Goal: Information Seeking & Learning: Learn about a topic

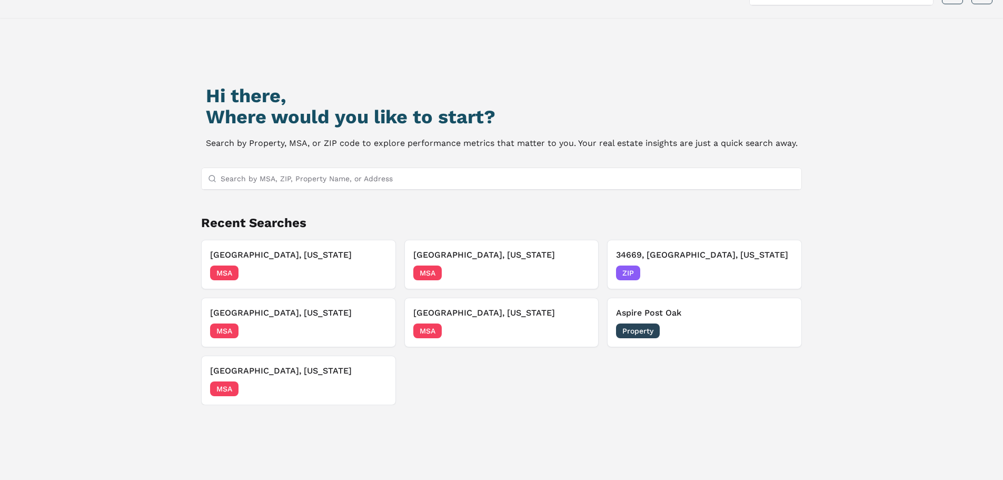
scroll to position [53, 0]
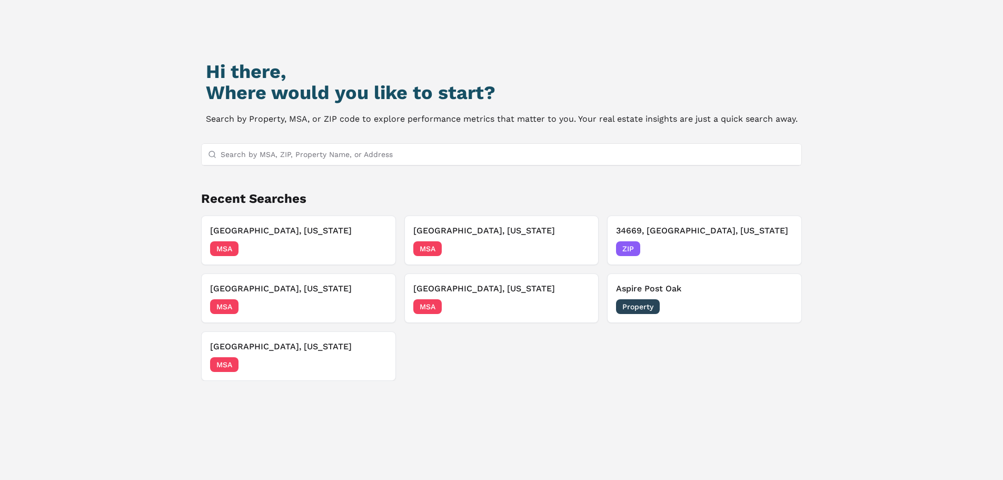
click at [335, 152] on input "Search by MSA, ZIP, Property Name, or Address" at bounding box center [508, 154] width 575 height 21
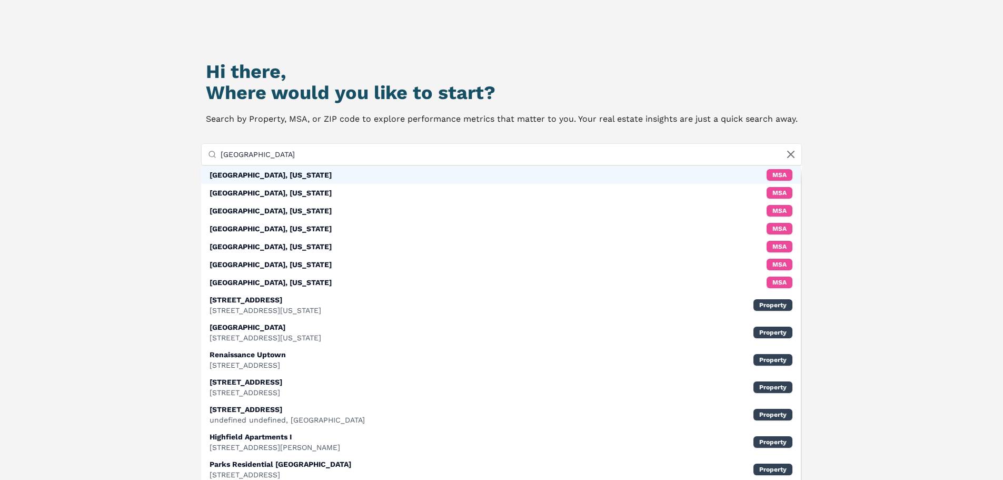
type input "[GEOGRAPHIC_DATA]"
click at [275, 177] on div "[GEOGRAPHIC_DATA], [US_STATE] MSA" at bounding box center [501, 175] width 600 height 18
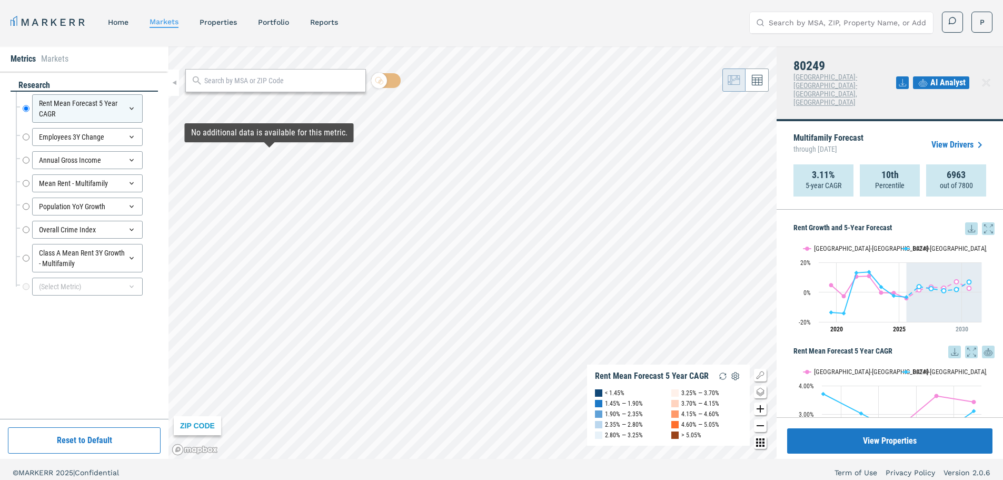
click at [22, 205] on div "Population YoY Growth Population YoY Growth" at bounding box center [87, 206] width 142 height 23
click at [26, 206] on input "Population YoY Growth" at bounding box center [26, 206] width 7 height 18
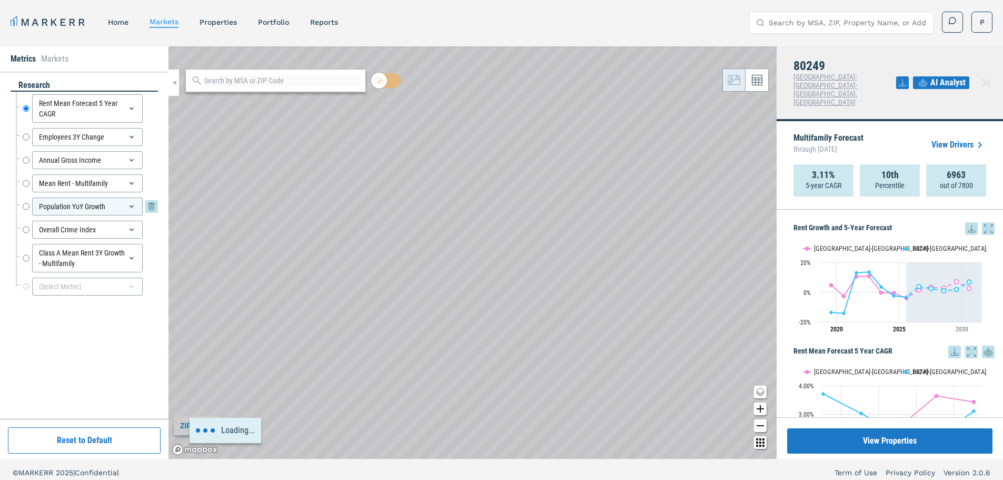
radio input "false"
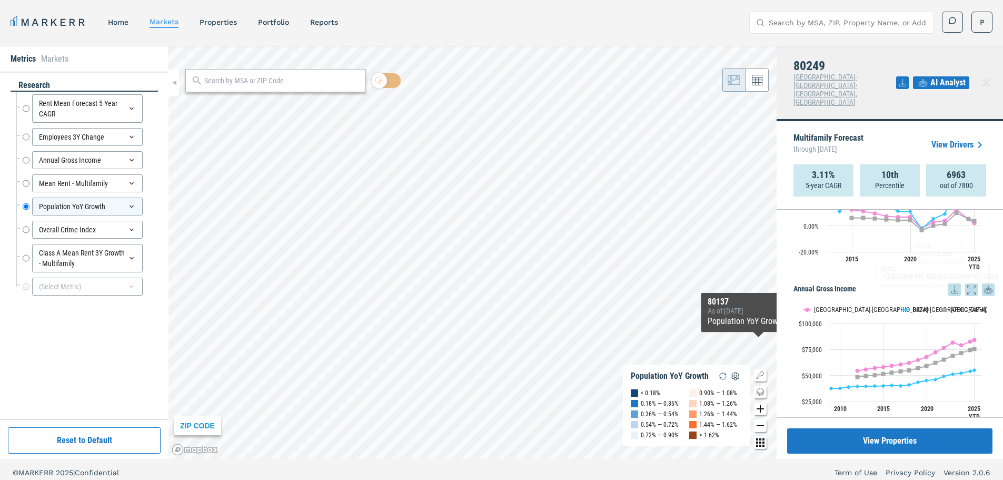
scroll to position [527, 0]
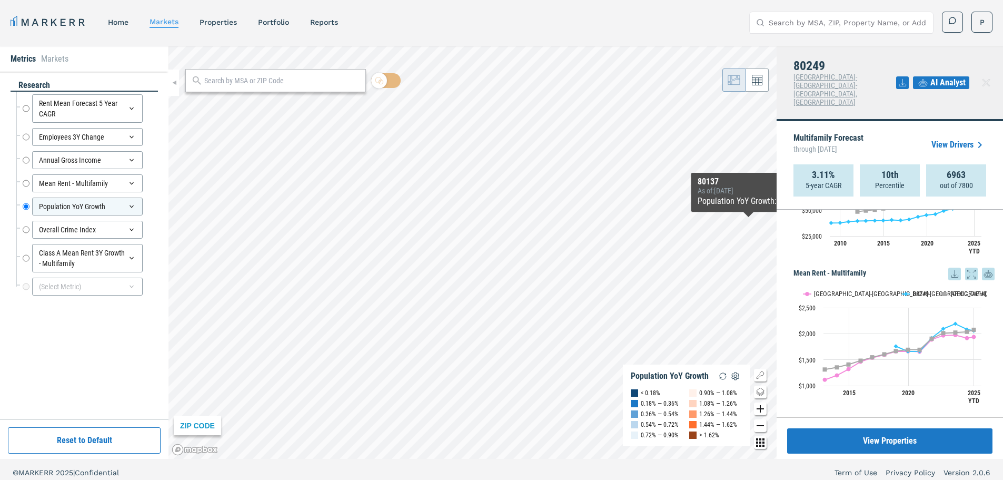
click at [987, 76] on icon at bounding box center [986, 82] width 13 height 13
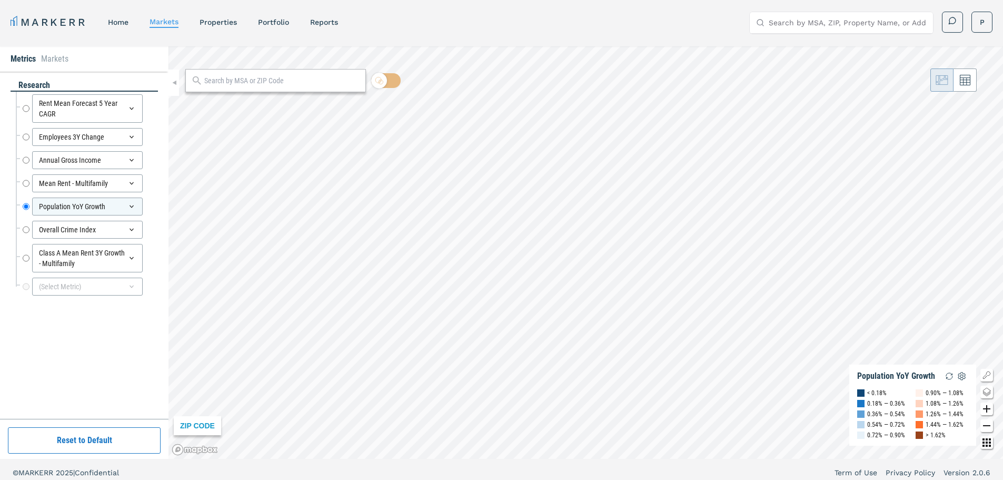
click at [18, 228] on div at bounding box center [18, 223] width 3 height 11
click at [23, 232] on input "Overall Crime Index" at bounding box center [26, 230] width 7 height 18
radio input "false"
radio input "true"
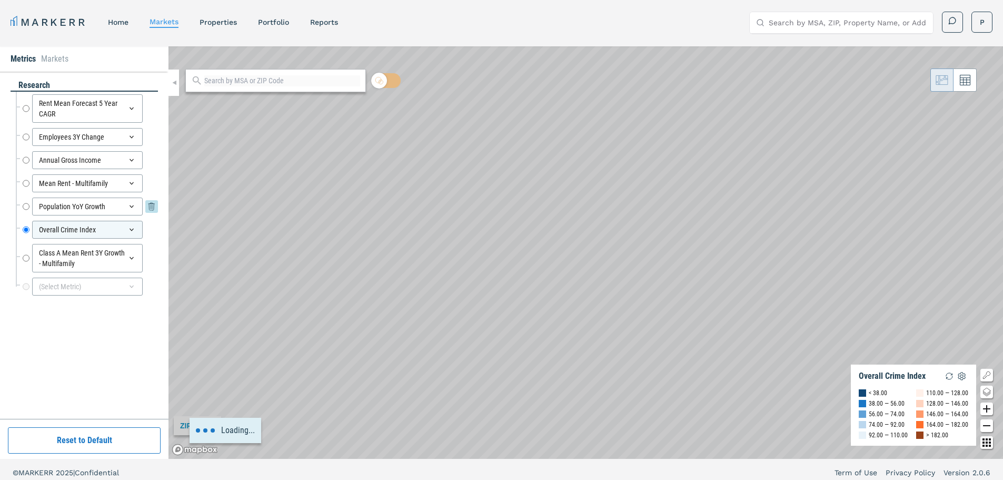
click at [25, 210] on input "Population YoY Growth" at bounding box center [26, 206] width 7 height 18
radio input "true"
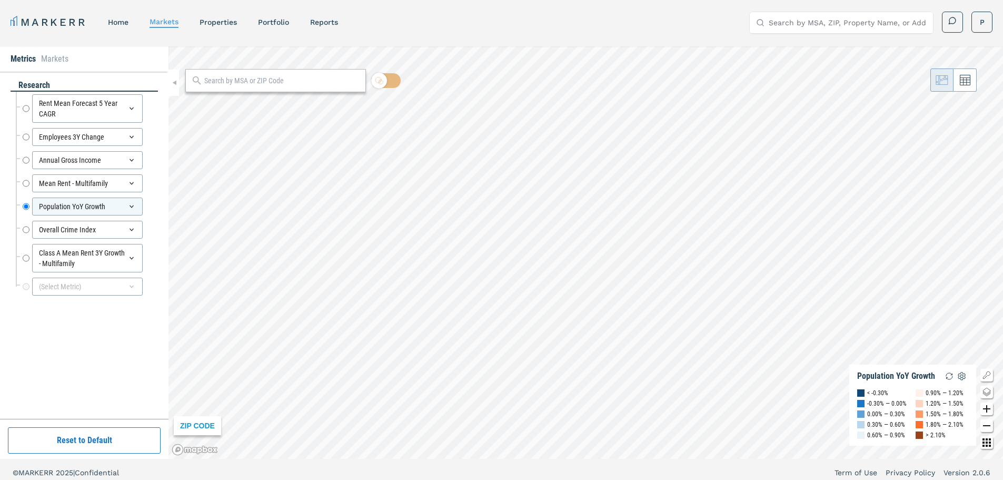
click at [57, 60] on li "Markets" at bounding box center [54, 59] width 27 height 13
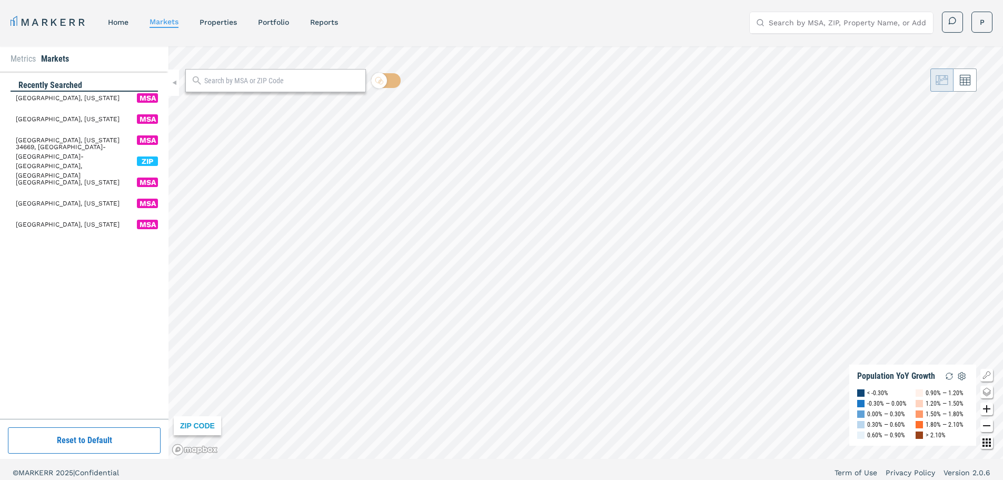
click at [51, 98] on span "[GEOGRAPHIC_DATA], [US_STATE]" at bounding box center [68, 97] width 104 height 9
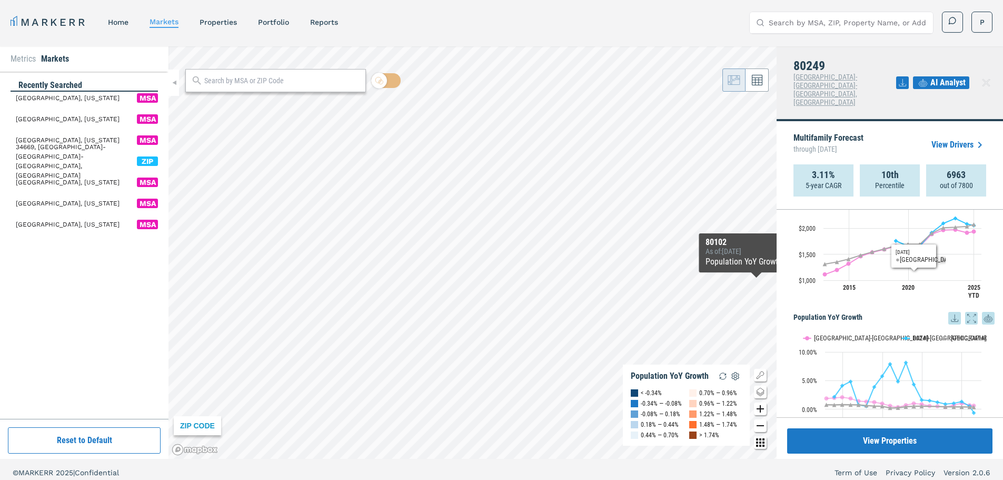
scroll to position [685, 0]
